Goal: Task Accomplishment & Management: Use online tool/utility

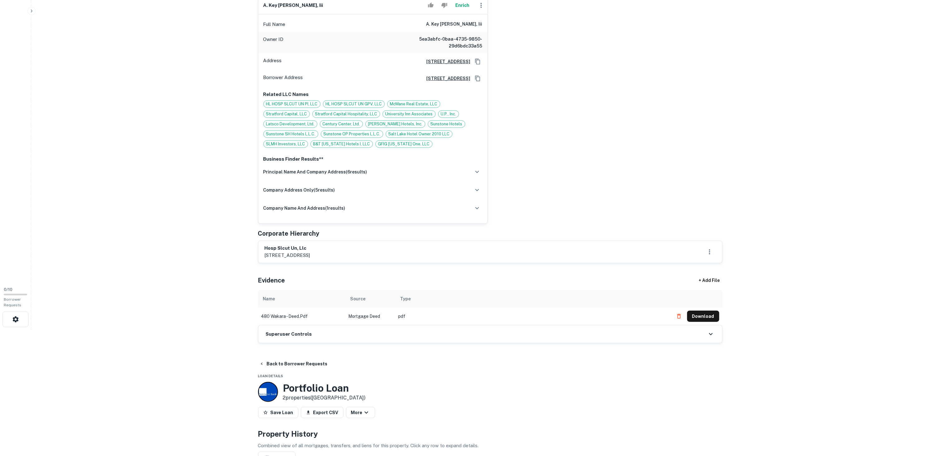
scroll to position [187, 0]
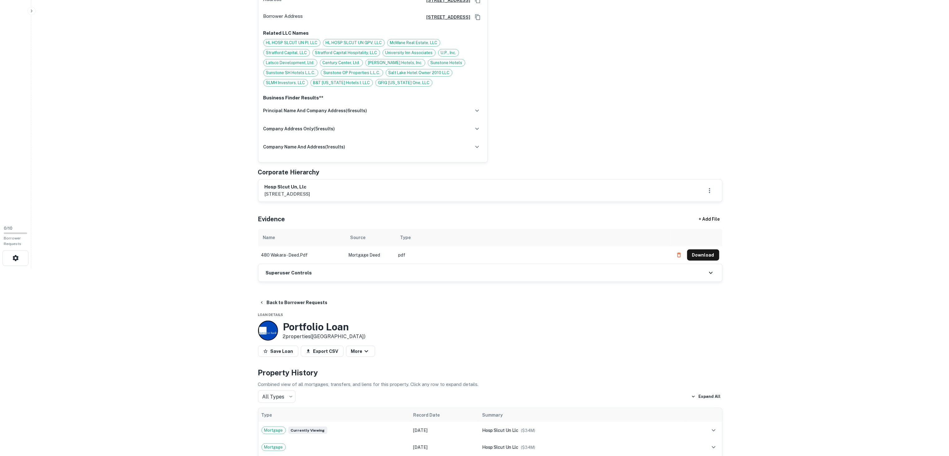
click at [413, 279] on div "Superuser Controls" at bounding box center [491, 272] width 464 height 17
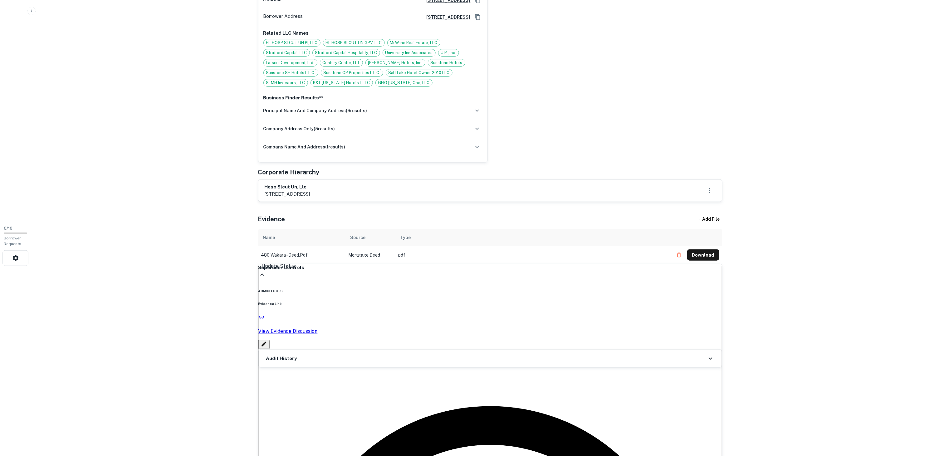
click at [380, 363] on div "Audit History" at bounding box center [490, 357] width 463 height 17
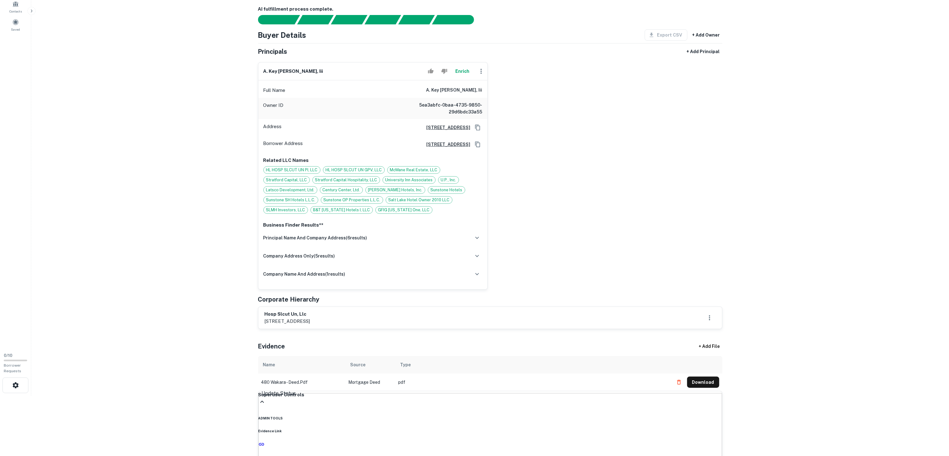
scroll to position [0, 0]
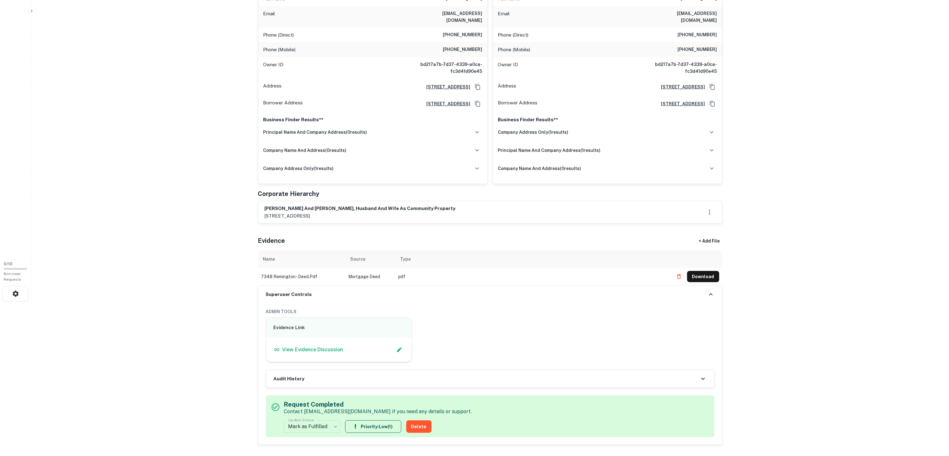
scroll to position [187, 0]
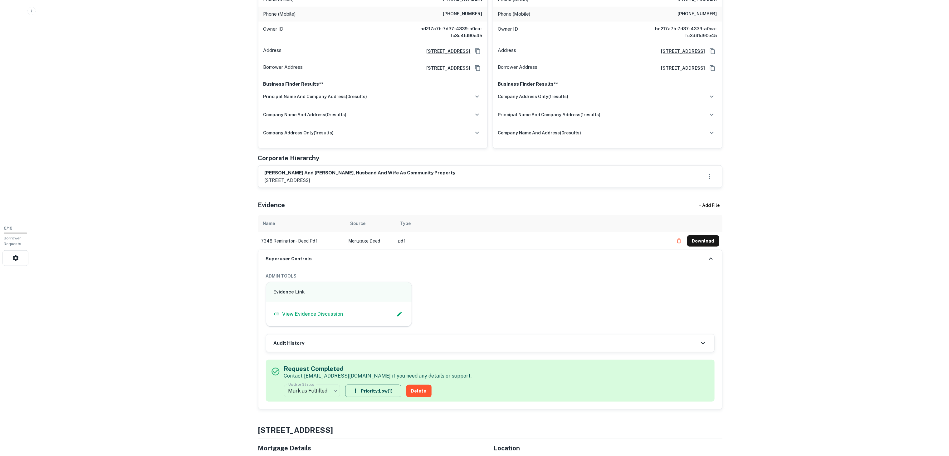
click at [367, 346] on div "Audit History" at bounding box center [490, 342] width 448 height 17
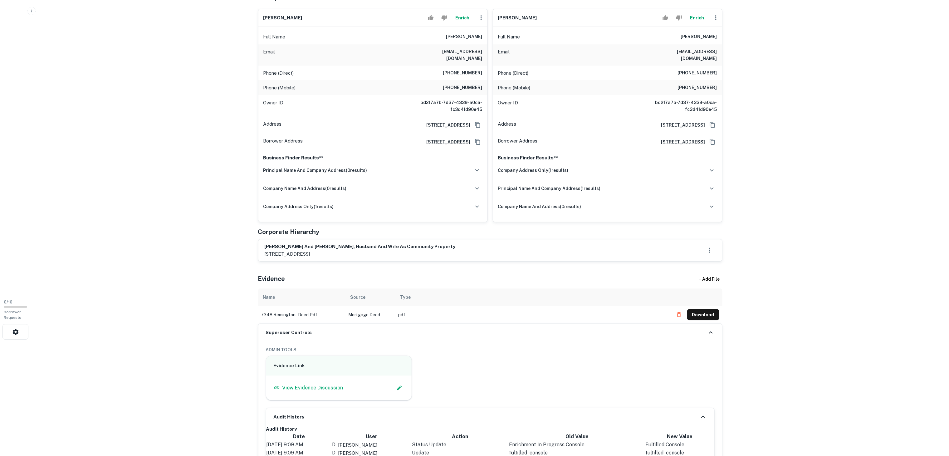
scroll to position [0, 0]
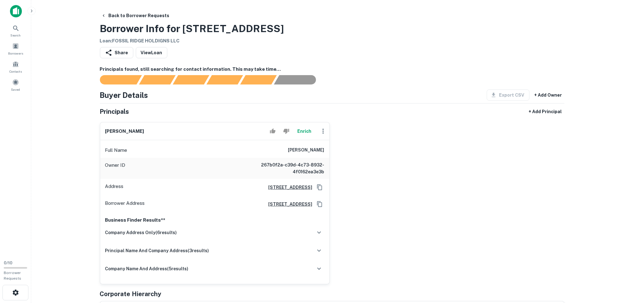
drag, startPoint x: 170, startPoint y: 127, endPoint x: 95, endPoint y: 123, distance: 75.7
click at [95, 123] on div "[PERSON_NAME] Enrich Full Name [PERSON_NAME] Owner ID 267b0f2a-c39d-4c73-8932-4…" at bounding box center [212, 200] width 235 height 167
copy h6 "[PERSON_NAME]"
click at [321, 187] on icon "Copy Address" at bounding box center [320, 188] width 6 height 6
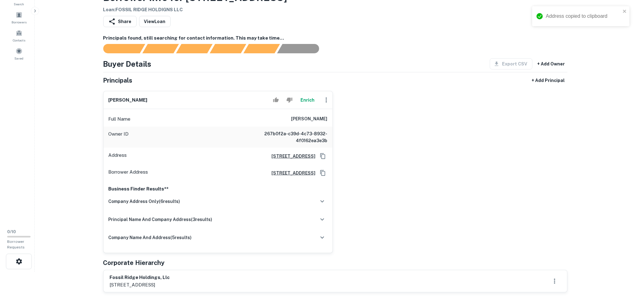
scroll to position [83, 0]
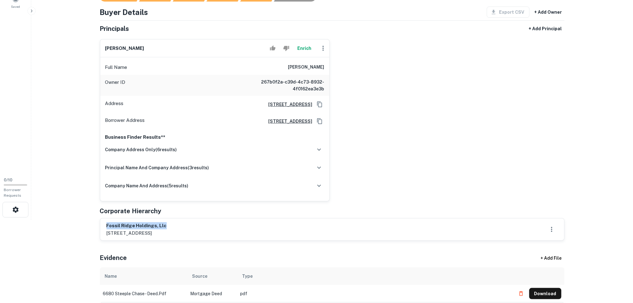
drag, startPoint x: 170, startPoint y: 225, endPoint x: 99, endPoint y: 224, distance: 70.9
click at [100, 224] on div "fossil ridge holdings, llc [STREET_ADDRESS]" at bounding box center [332, 230] width 465 height 22
copy h6 "fossil ridge holdings, llc"
drag, startPoint x: 175, startPoint y: 50, endPoint x: 91, endPoint y: 47, distance: 84.4
click at [91, 46] on main "Back to Borrower Requests Borrower Info for [STREET_ADDRESS] Loan : FOSSIL RIDG…" at bounding box center [332, 68] width 602 height 303
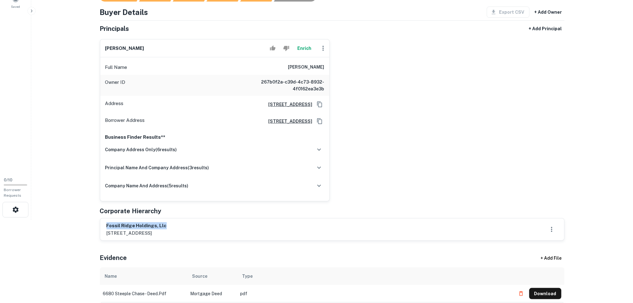
copy h6 "[PERSON_NAME]"
click at [306, 49] on button "Enrich" at bounding box center [304, 48] width 20 height 12
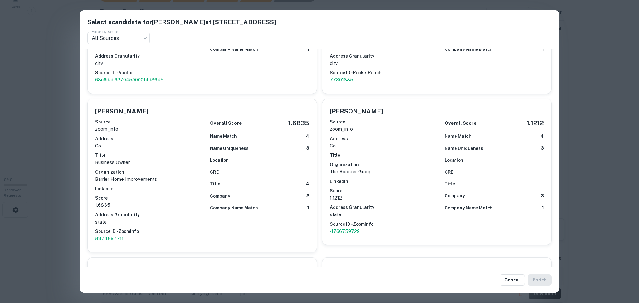
scroll to position [125, 0]
